Goal: Task Accomplishment & Management: Use online tool/utility

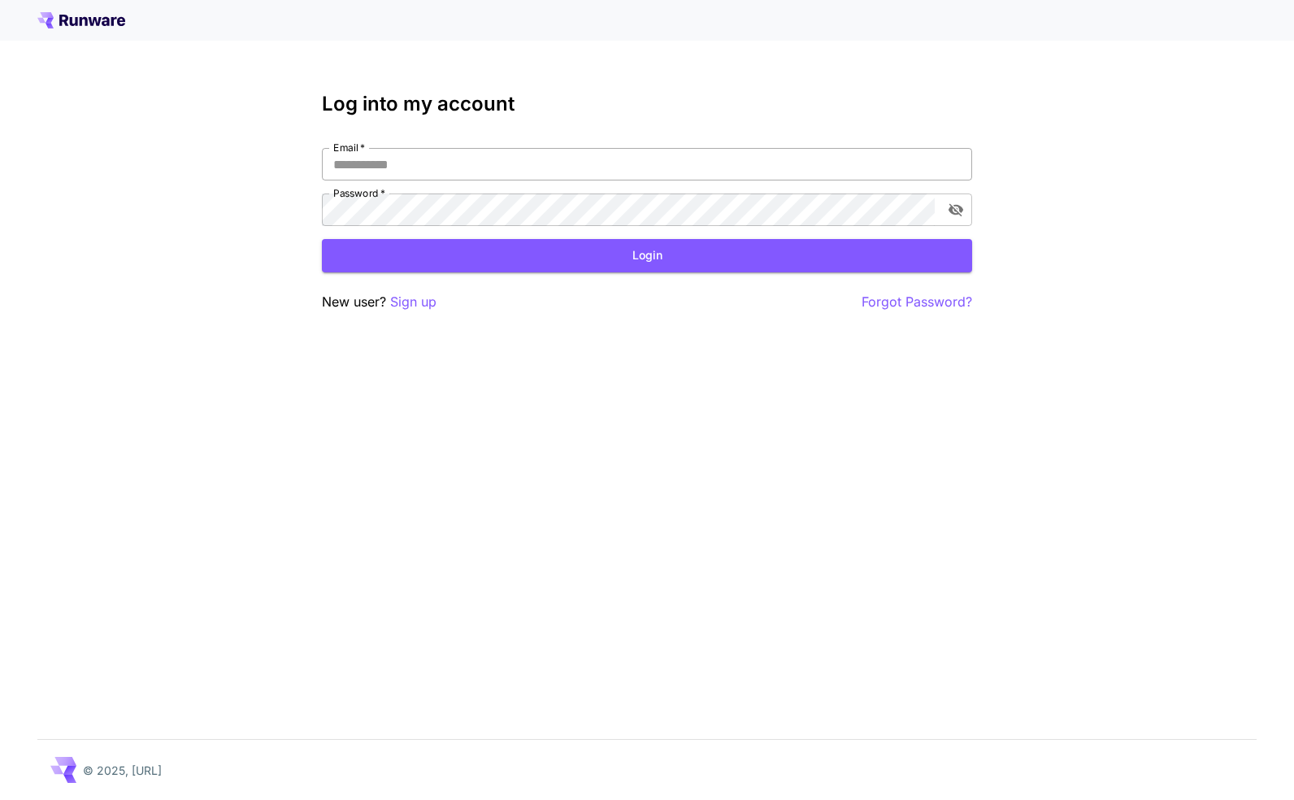
click at [749, 163] on input "Email   *" at bounding box center [647, 164] width 650 height 33
click at [671, 143] on div "Log into my account Email   * Email   * Password   * Password   * Login New use…" at bounding box center [647, 202] width 650 height 219
click at [658, 168] on input "Email   *" at bounding box center [647, 164] width 650 height 33
type input "**********"
click button "Login" at bounding box center [647, 255] width 650 height 33
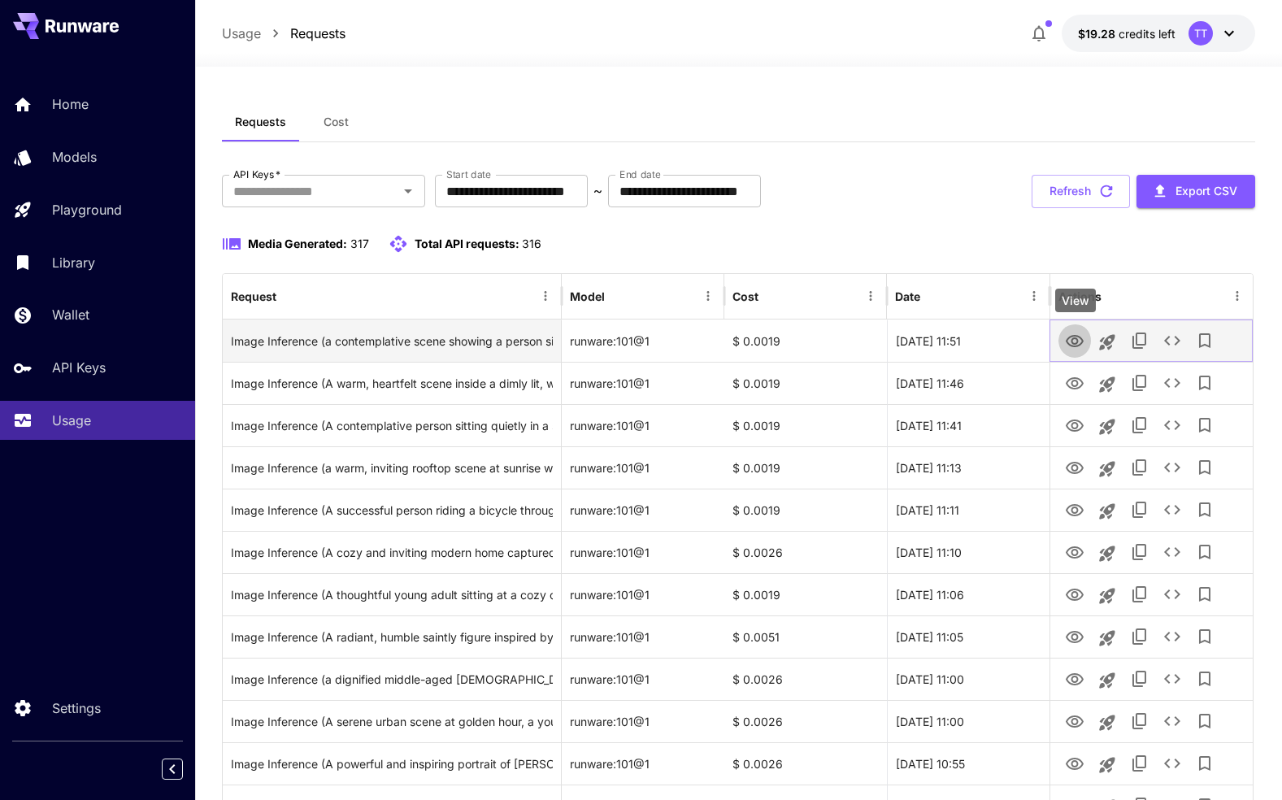
click at [1078, 344] on icon "View" at bounding box center [1075, 342] width 20 height 20
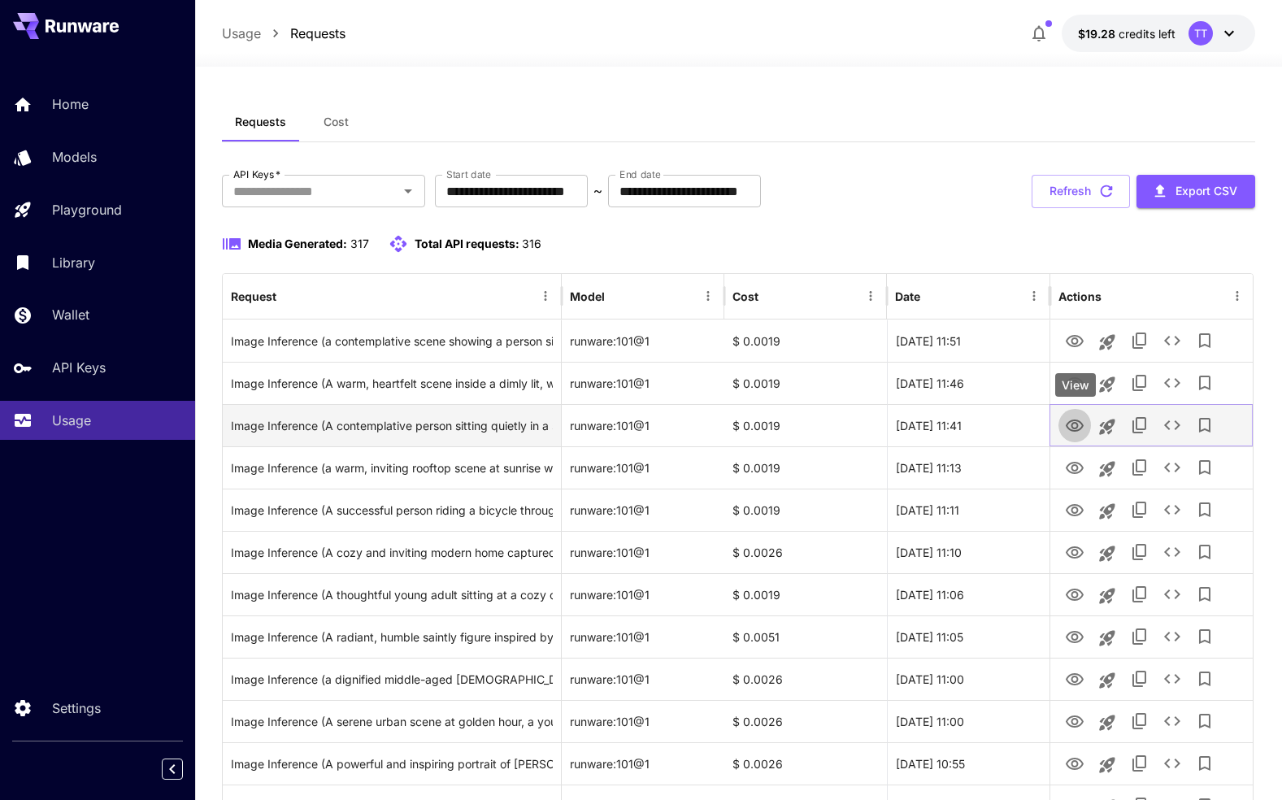
click at [1072, 428] on icon "View" at bounding box center [1075, 426] width 20 height 20
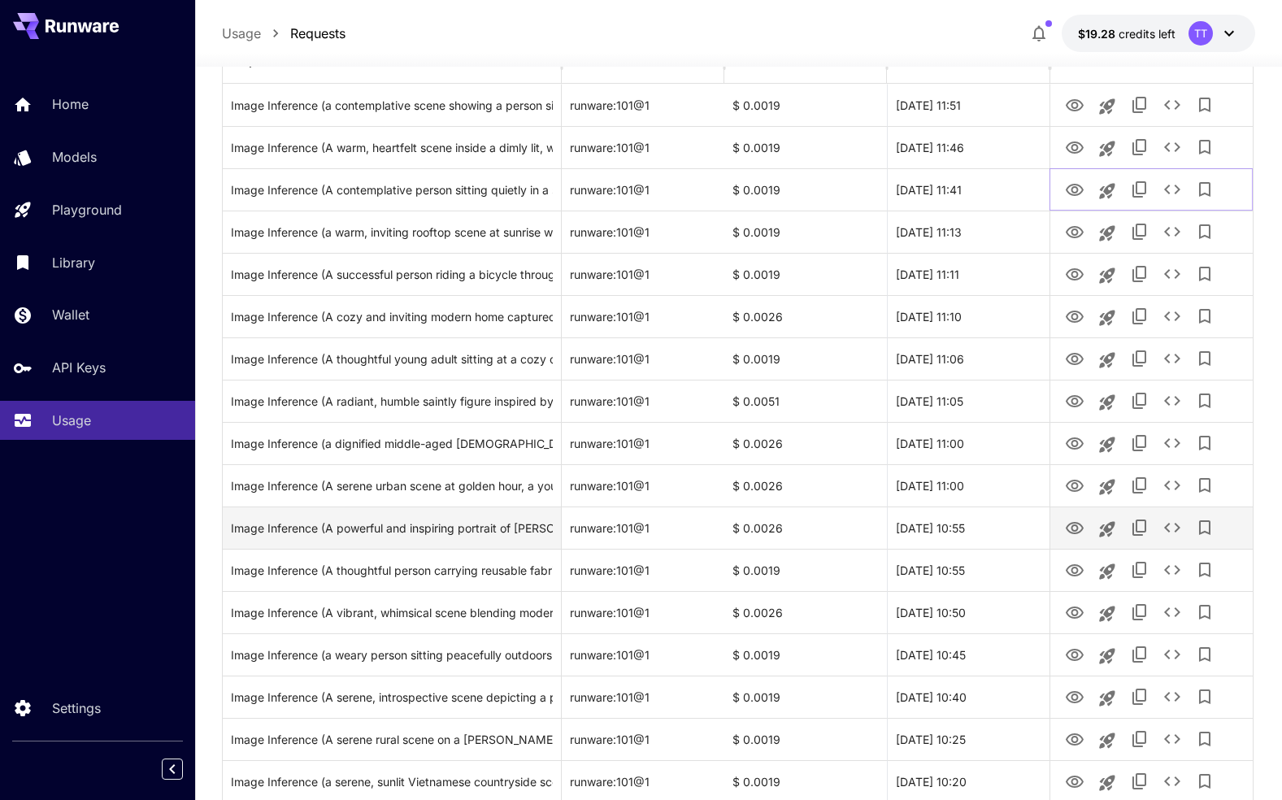
scroll to position [244, 0]
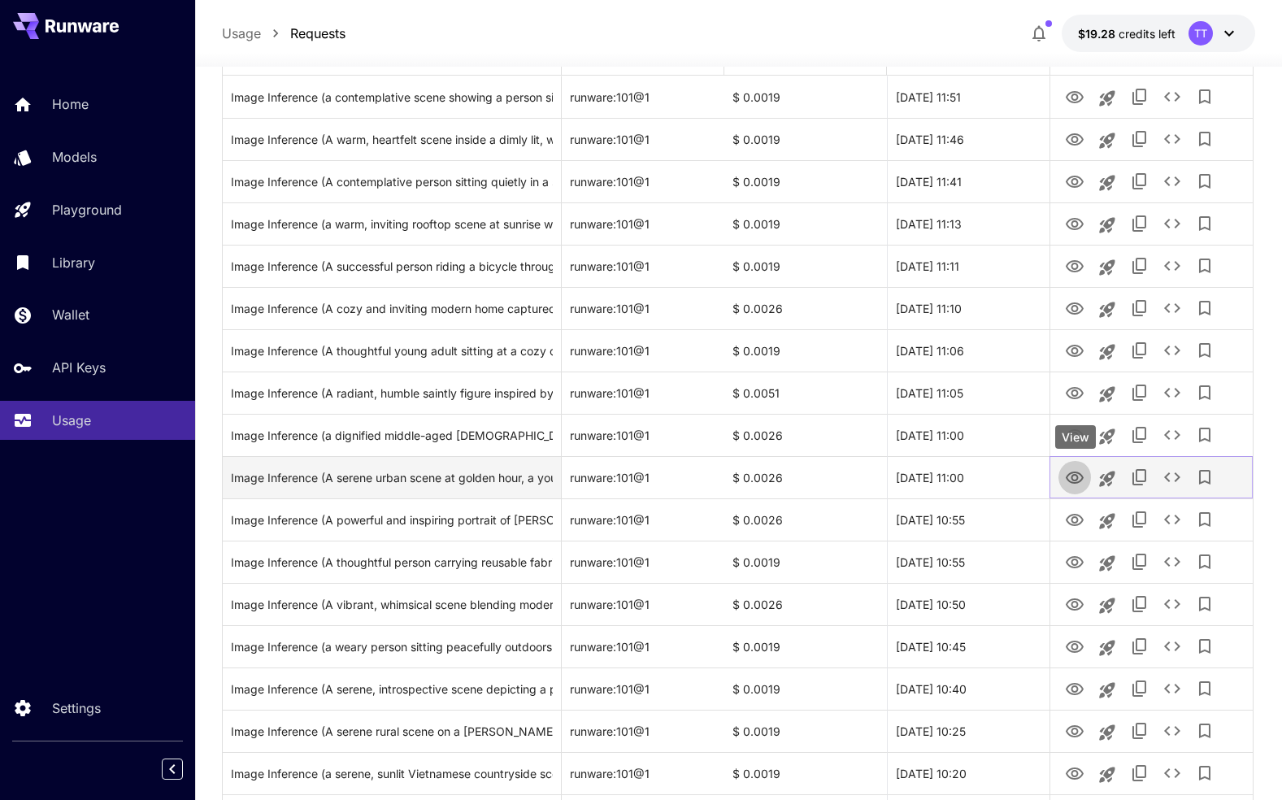
click at [1076, 480] on icon "View" at bounding box center [1075, 477] width 18 height 12
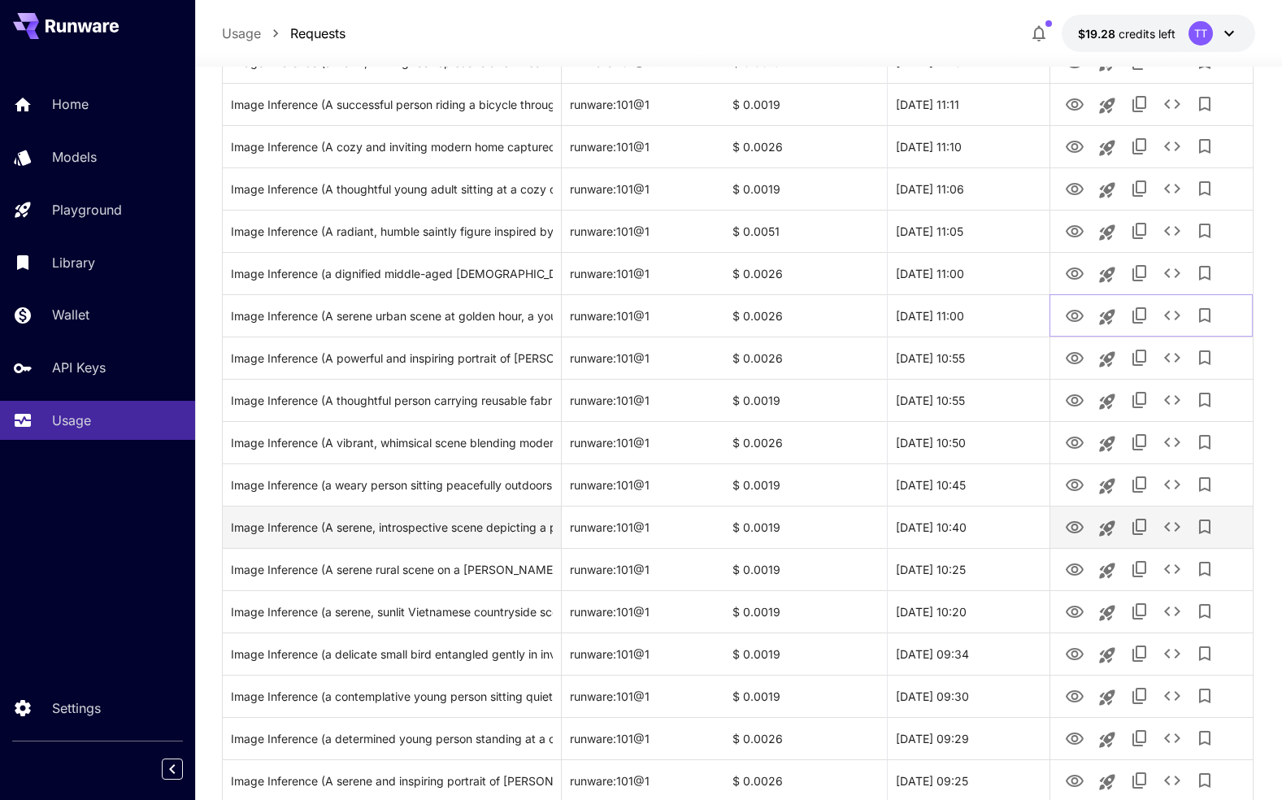
scroll to position [406, 0]
click at [1072, 523] on icon "View" at bounding box center [1075, 527] width 20 height 20
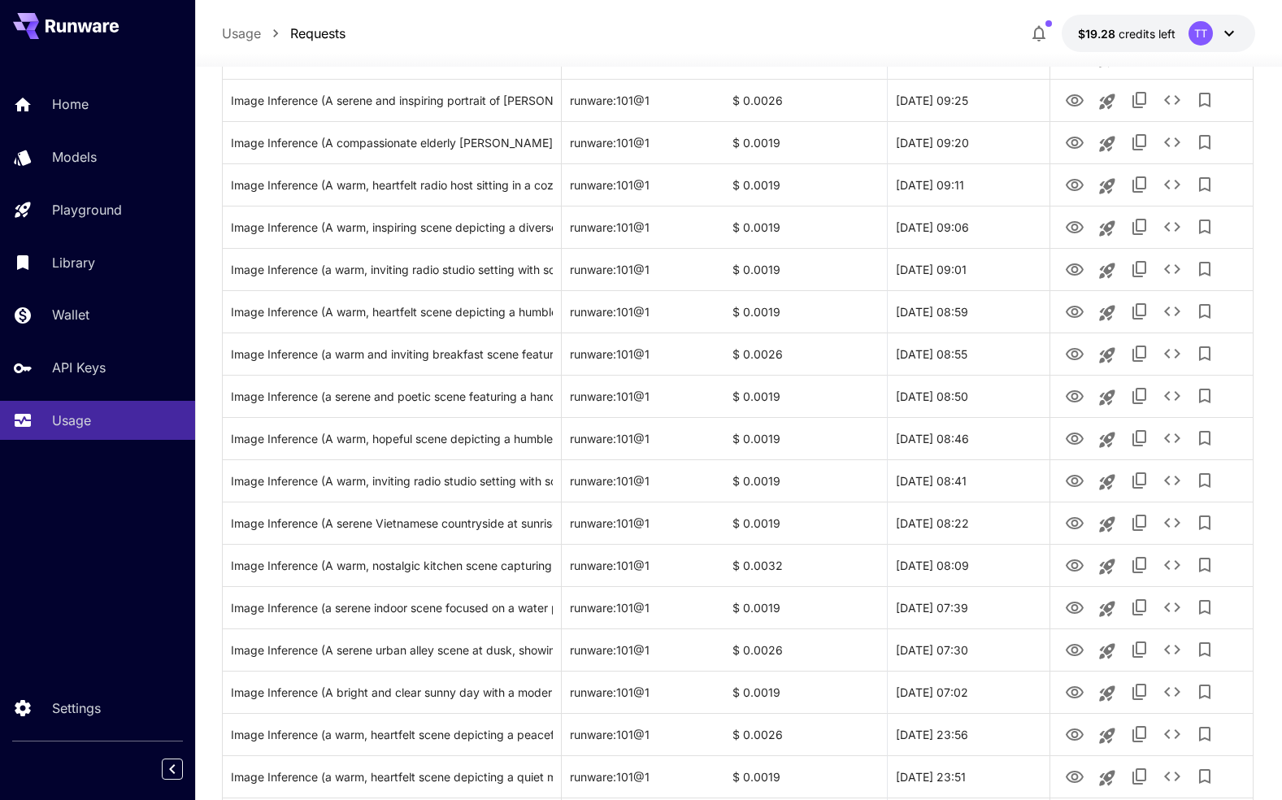
scroll to position [1726, 0]
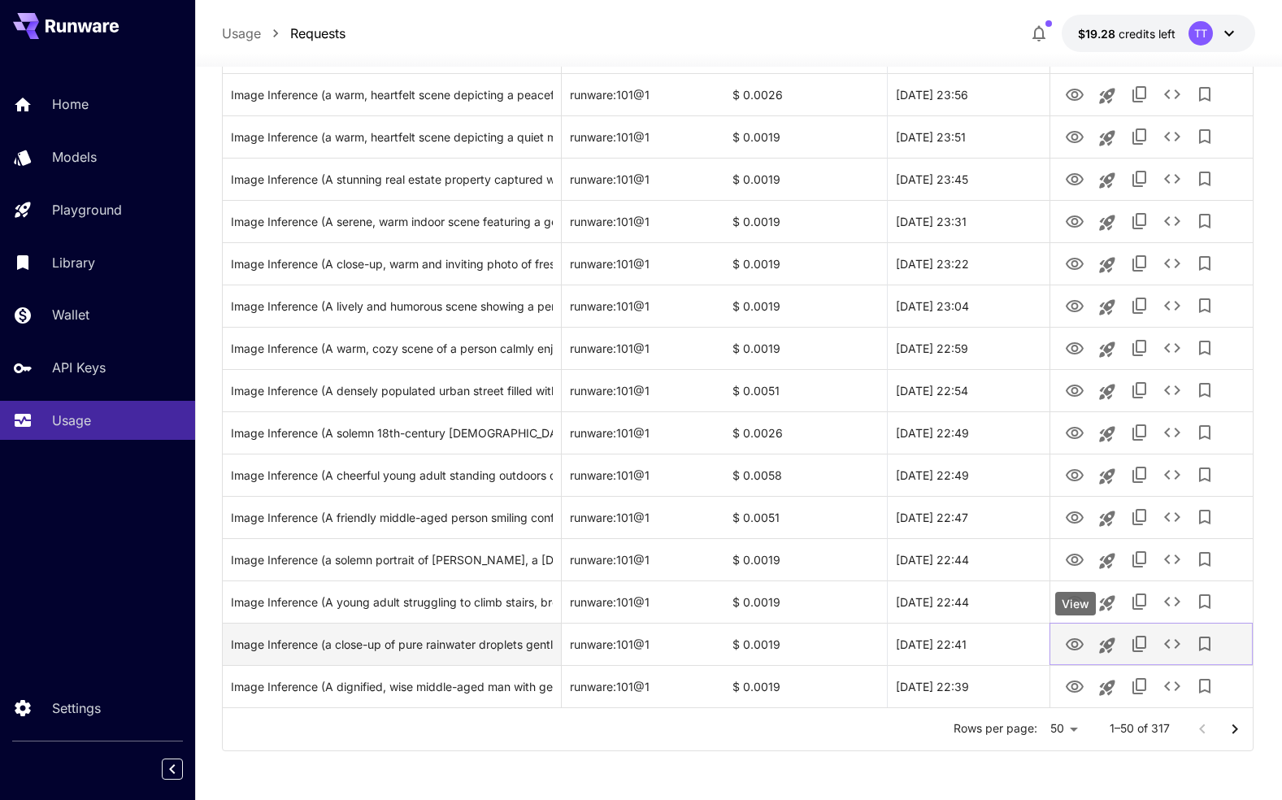
click at [1072, 640] on icon "View" at bounding box center [1075, 644] width 18 height 12
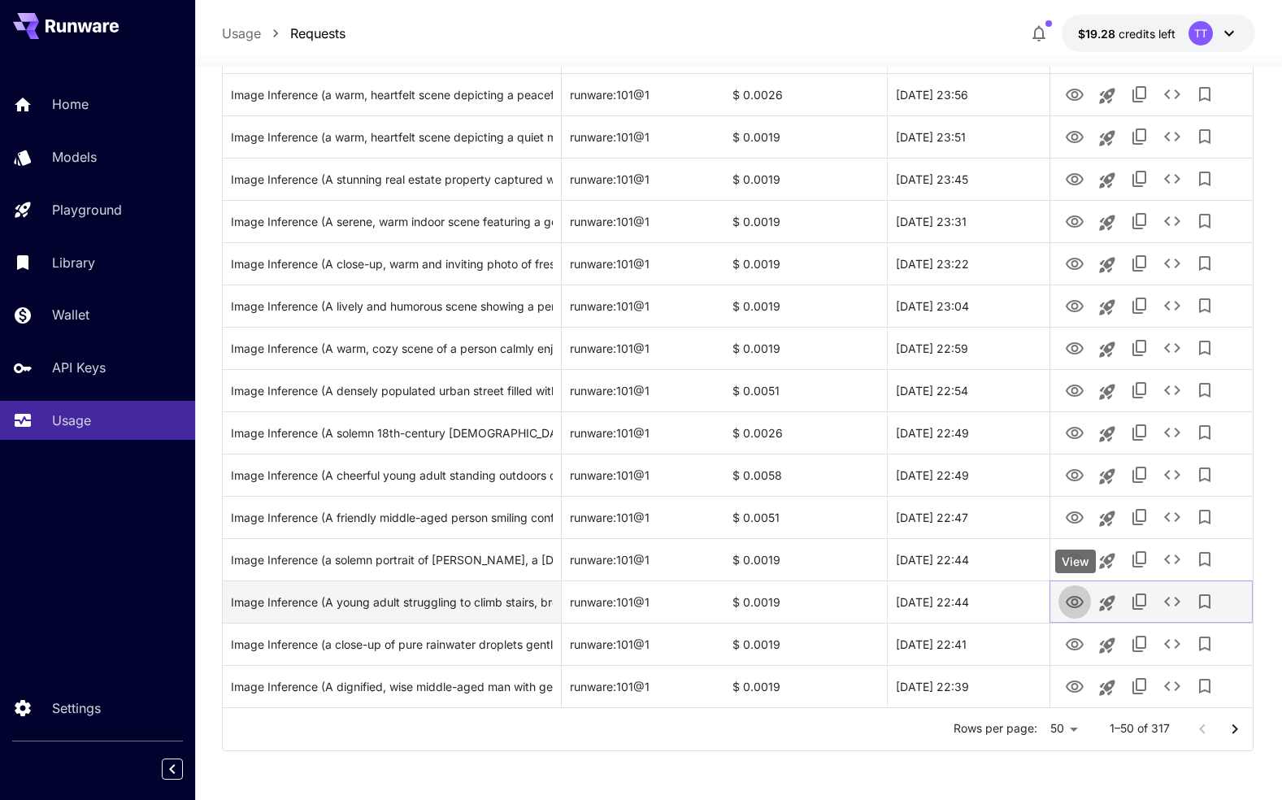
click at [1071, 603] on icon "View" at bounding box center [1075, 603] width 20 height 20
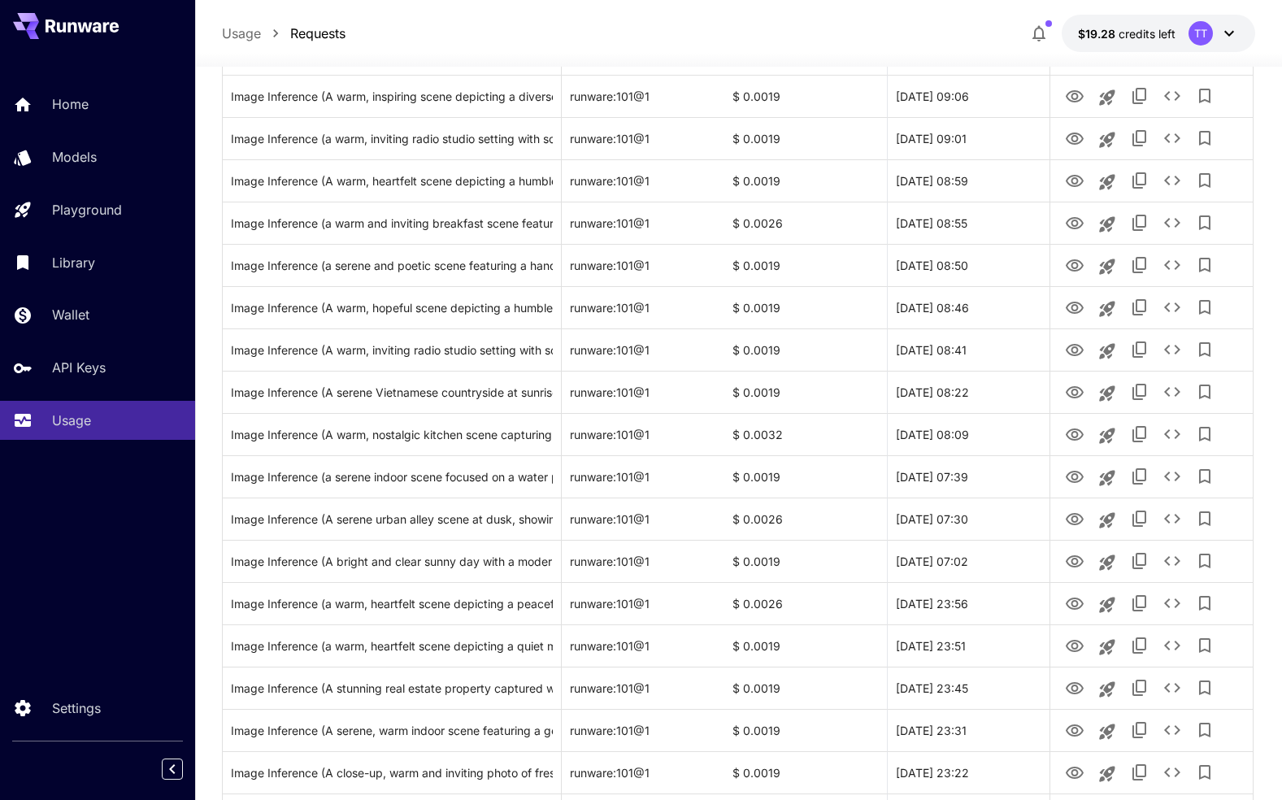
scroll to position [0, 0]
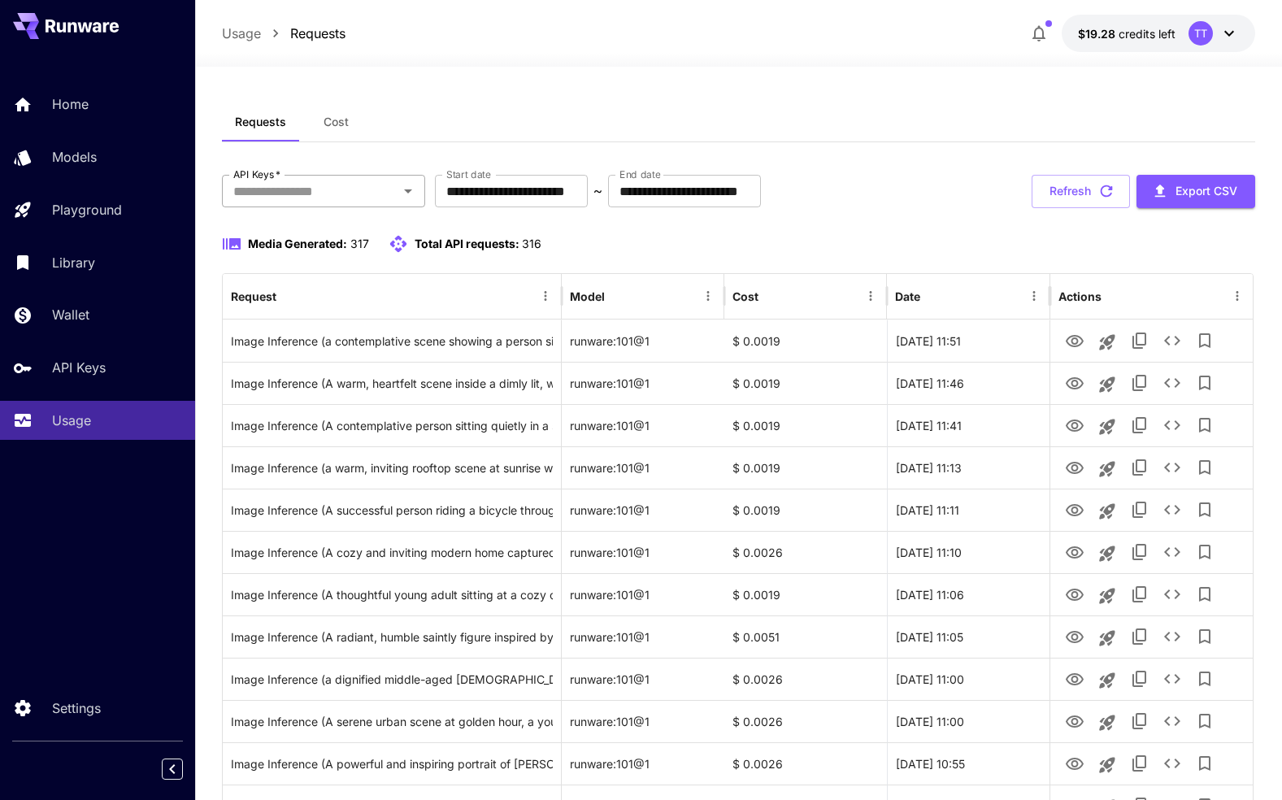
click at [400, 198] on icon "Open" at bounding box center [408, 191] width 20 height 20
